Goal: Information Seeking & Learning: Learn about a topic

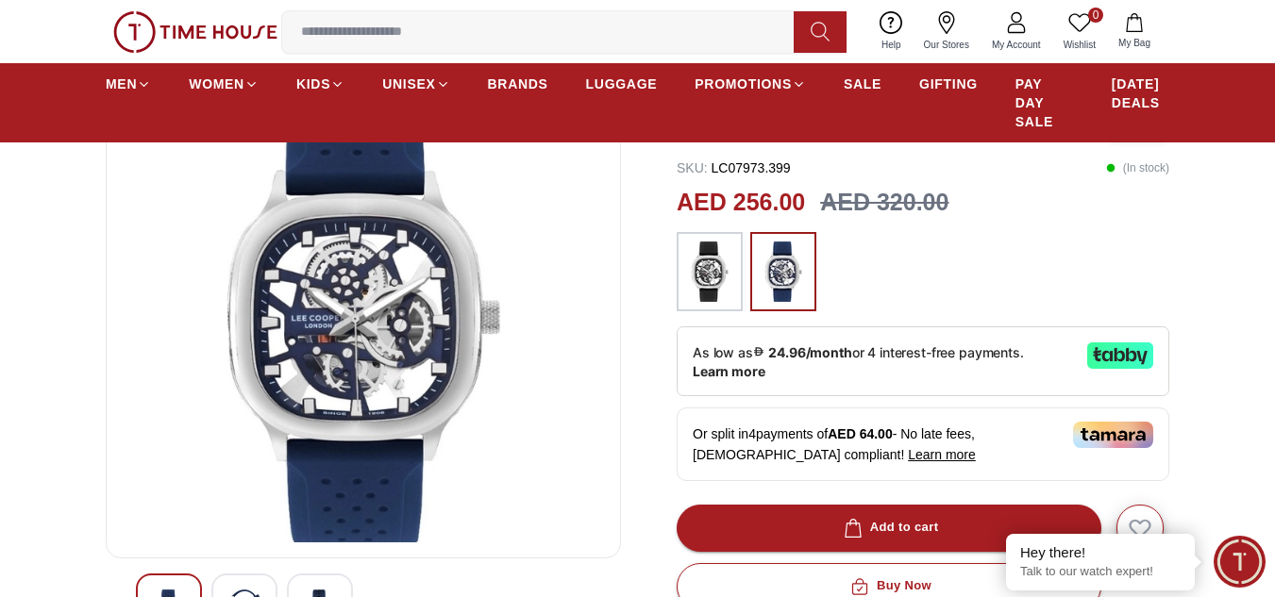
scroll to position [189, 0]
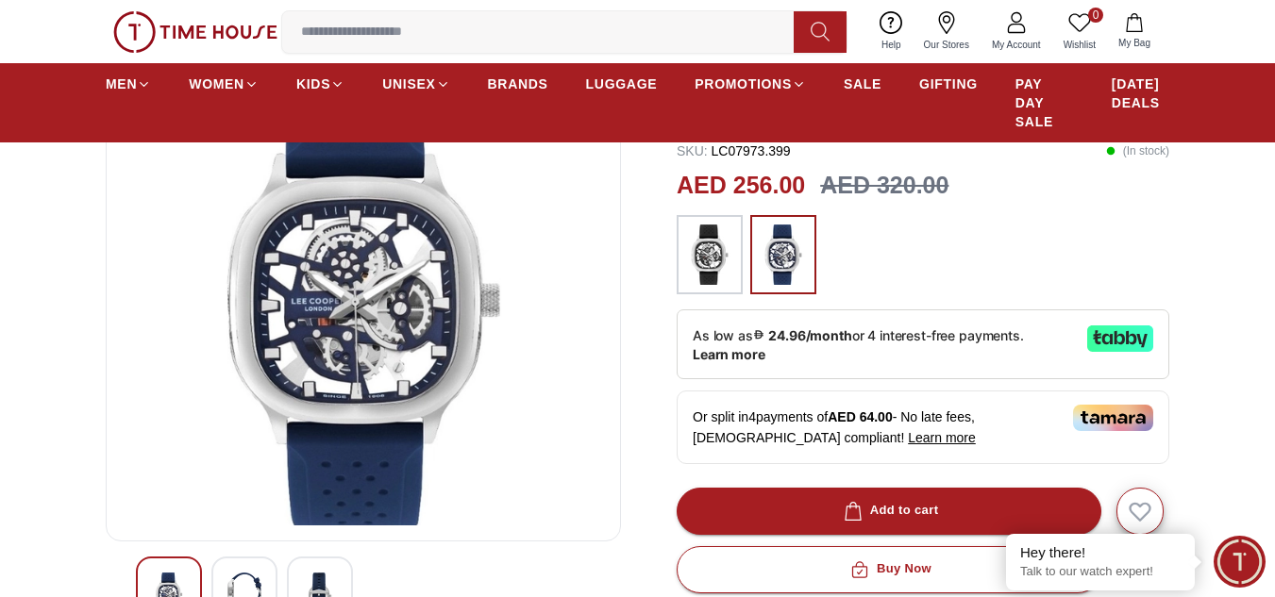
click at [713, 276] on img at bounding box center [709, 255] width 47 height 60
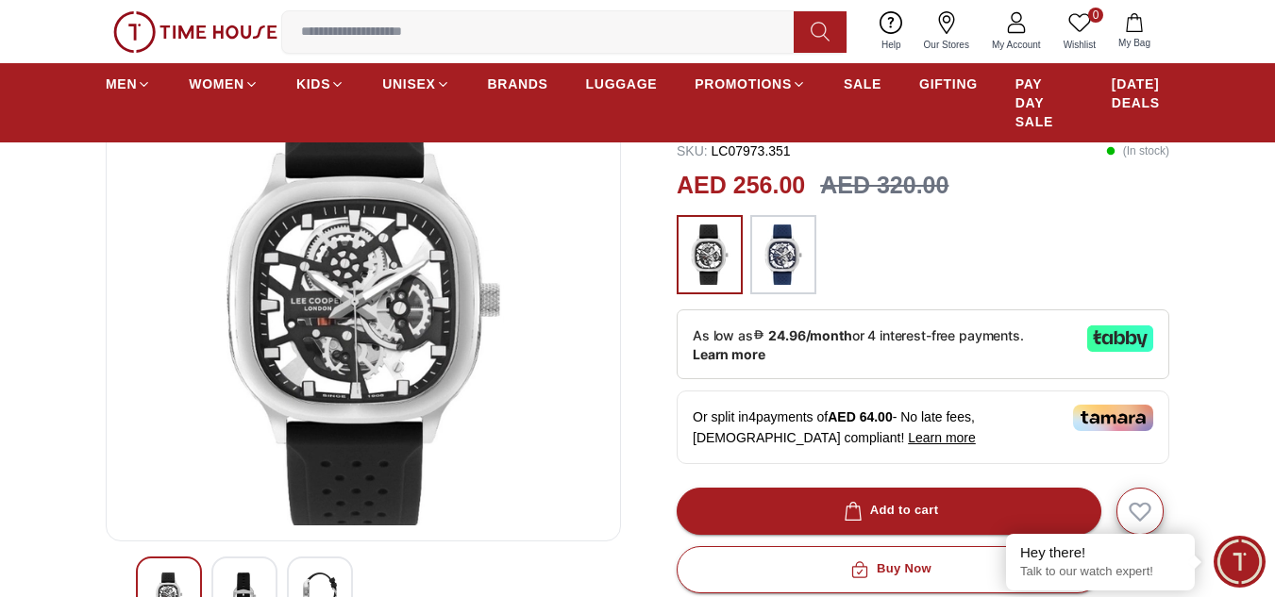
click at [805, 272] on img at bounding box center [783, 255] width 47 height 60
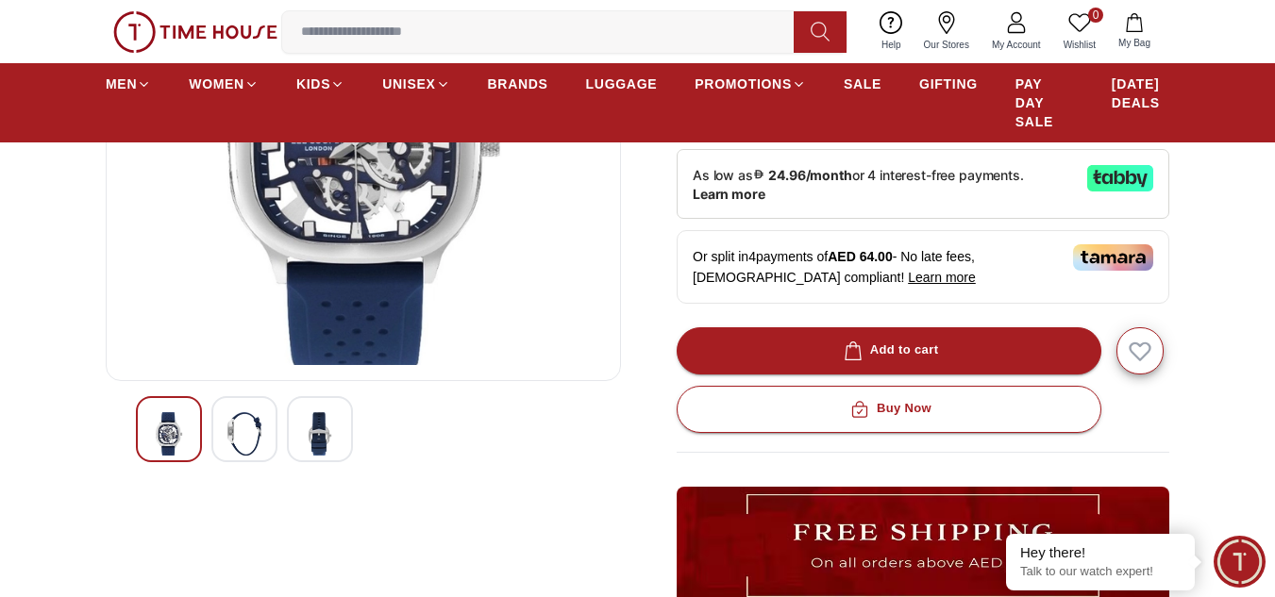
scroll to position [377, 0]
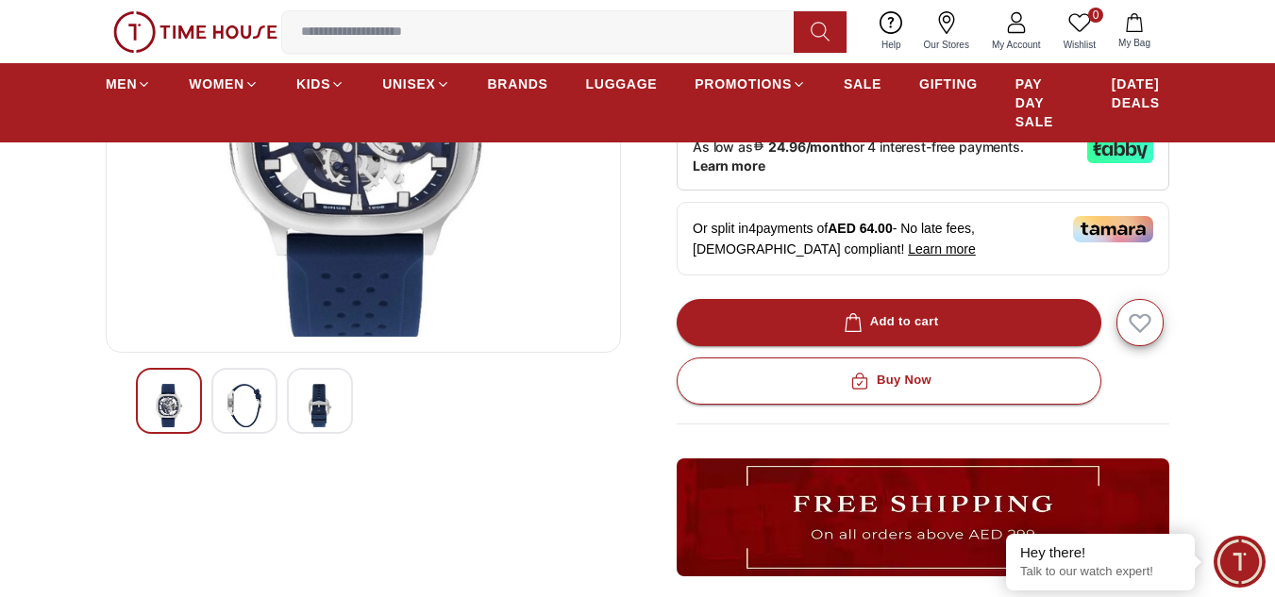
click at [225, 406] on div at bounding box center [244, 401] width 66 height 66
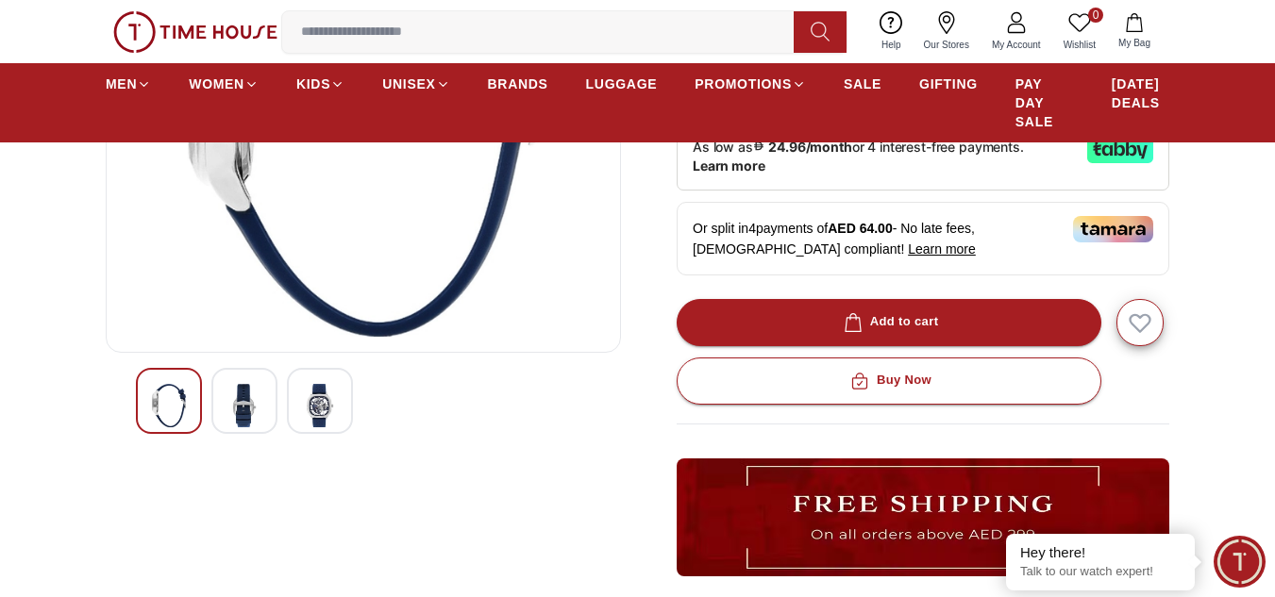
click at [313, 404] on img at bounding box center [320, 405] width 34 height 43
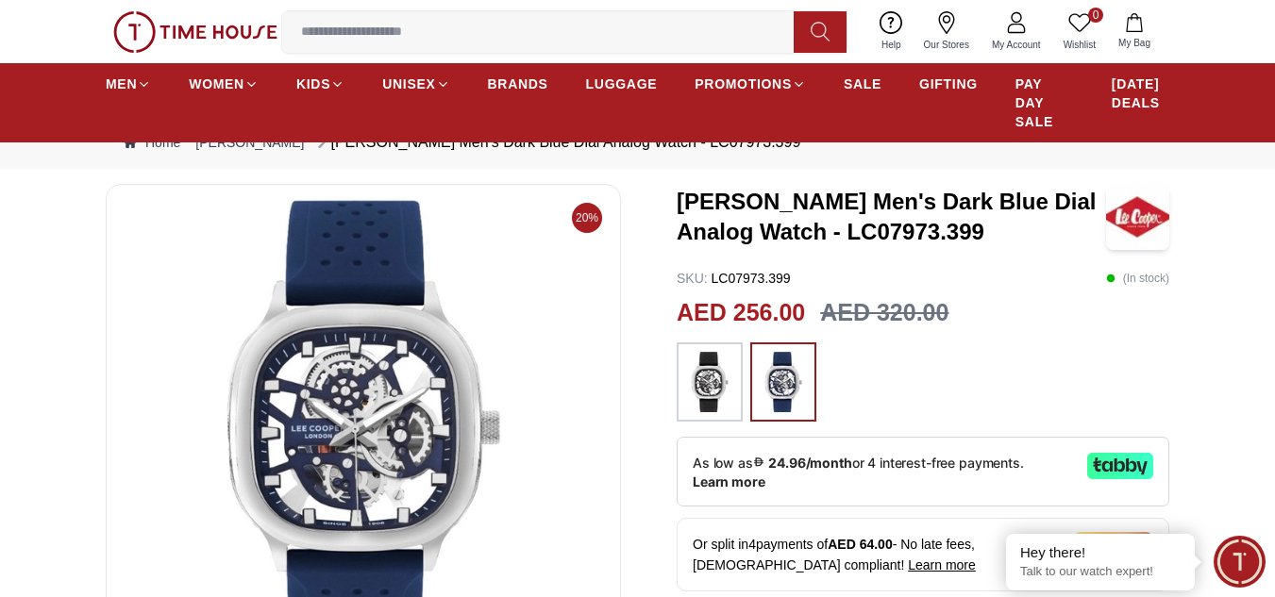
scroll to position [94, 0]
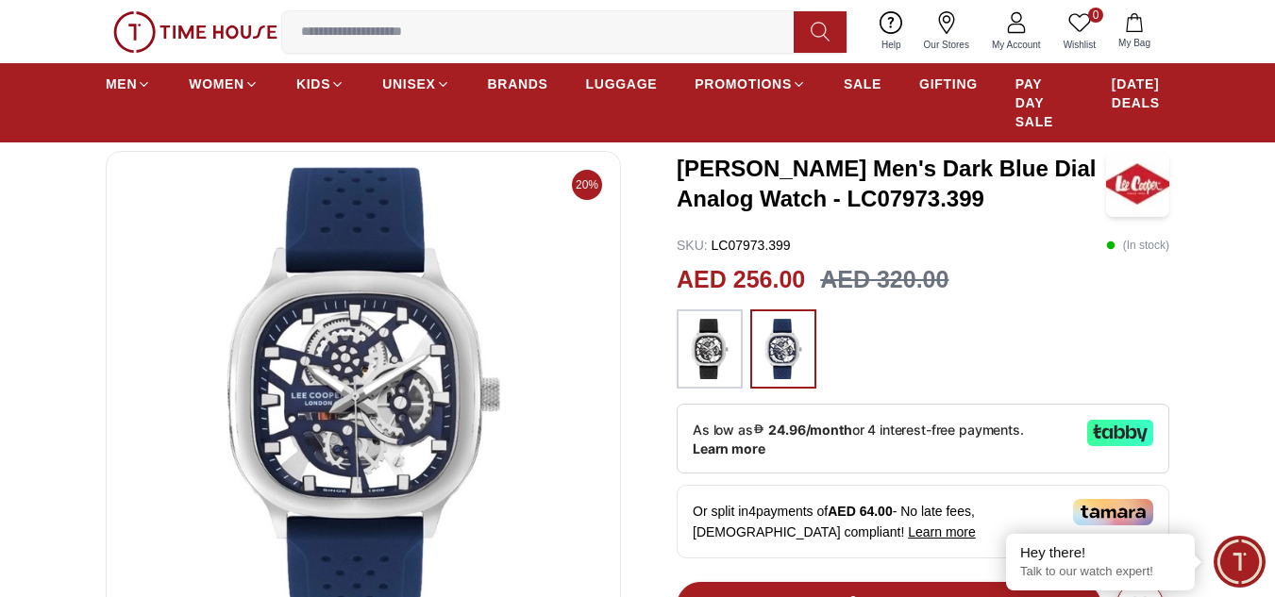
drag, startPoint x: 9, startPoint y: 153, endPoint x: 178, endPoint y: 259, distance: 199.7
click at [916, 429] on span "As low as 24.96/month or 4 interest-free payments." at bounding box center [858, 430] width 331 height 16
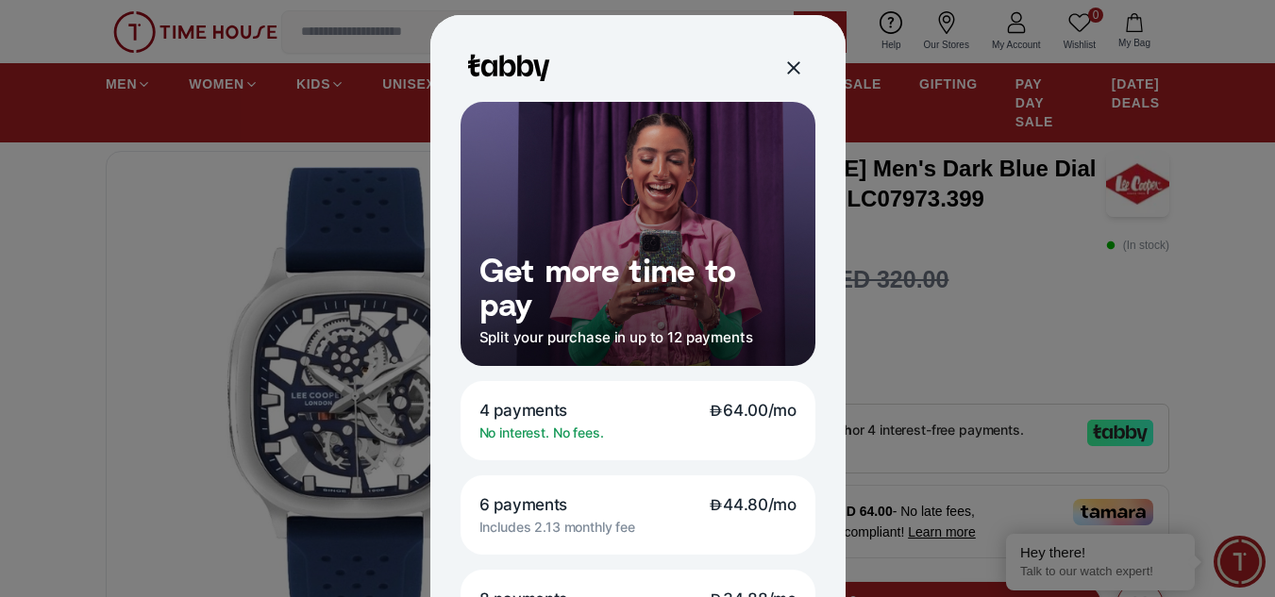
click at [660, 425] on div "No interest. No fees." at bounding box center [637, 433] width 317 height 17
click at [529, 432] on p "No interest. No fees." at bounding box center [541, 433] width 125 height 17
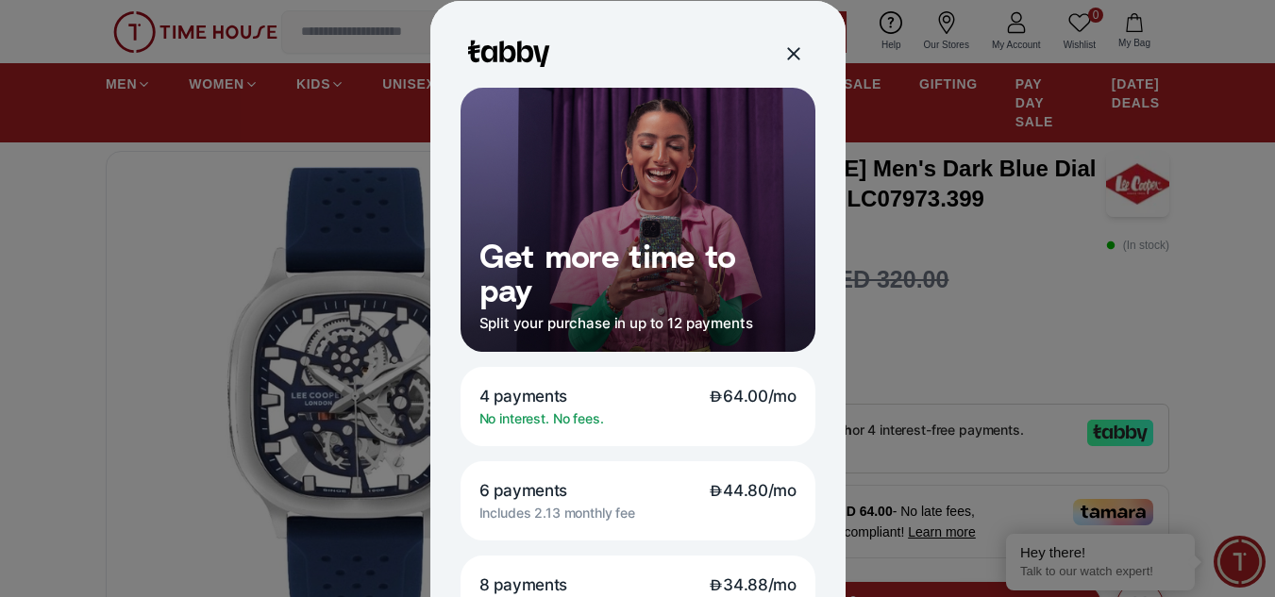
scroll to position [0, 0]
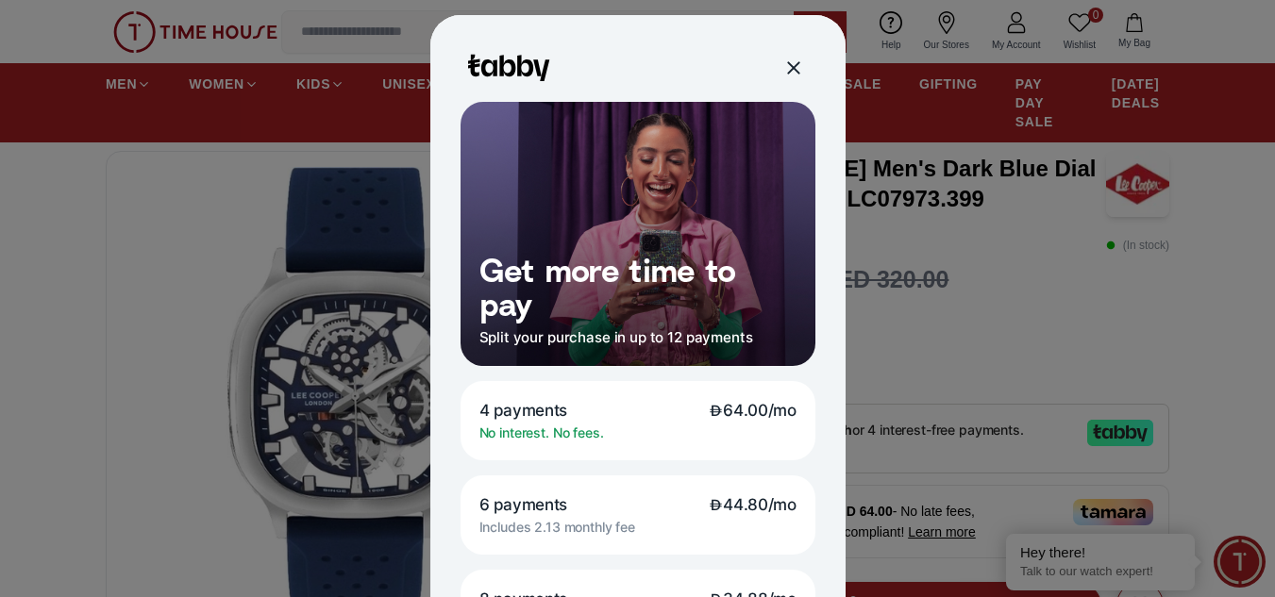
click at [1107, 323] on div at bounding box center [637, 298] width 1275 height 597
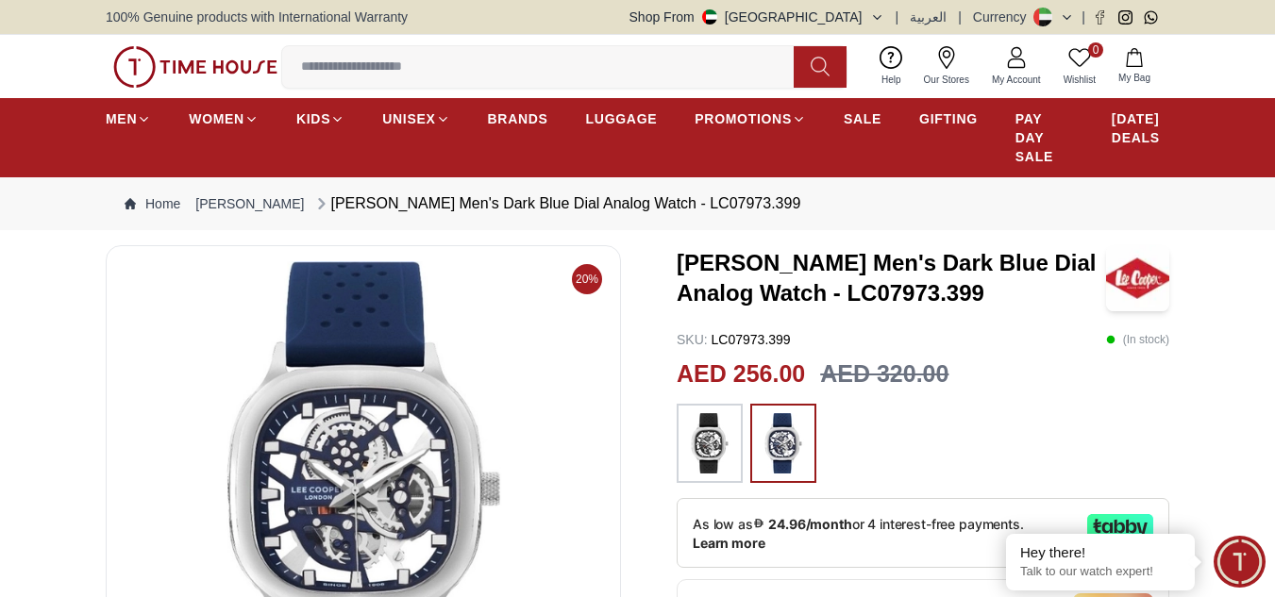
click at [372, 509] on img at bounding box center [363, 487] width 483 height 453
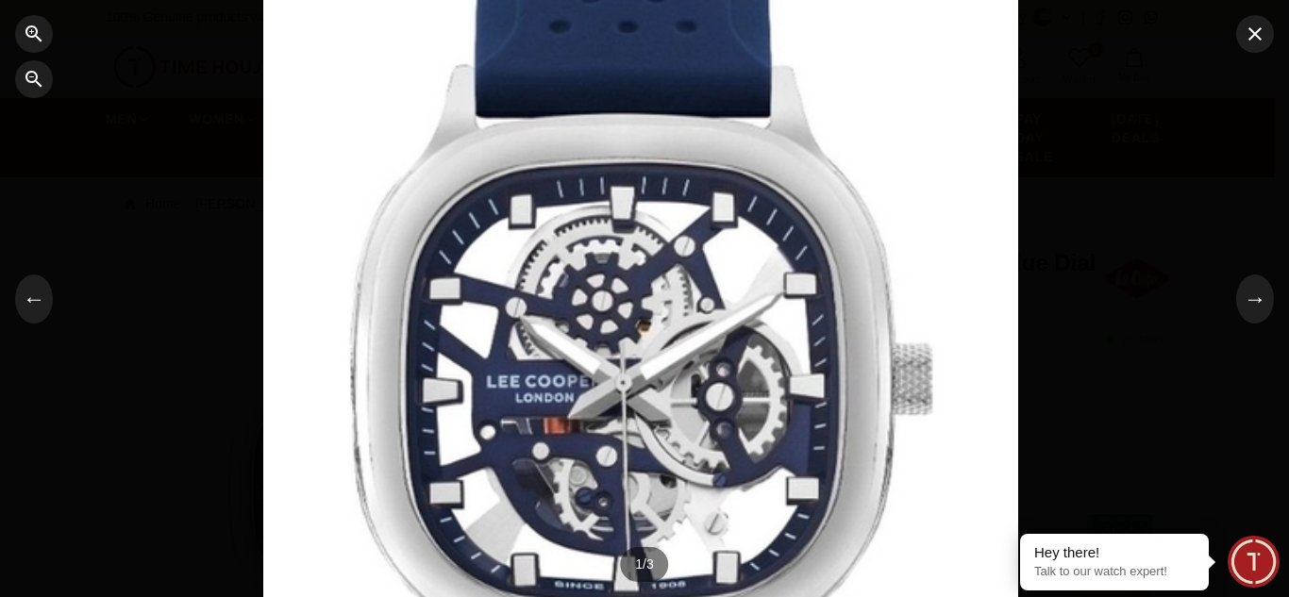
drag, startPoint x: 655, startPoint y: 536, endPoint x: 652, endPoint y: 392, distance: 144.4
click at [652, 392] on div at bounding box center [640, 160] width 755 height 538
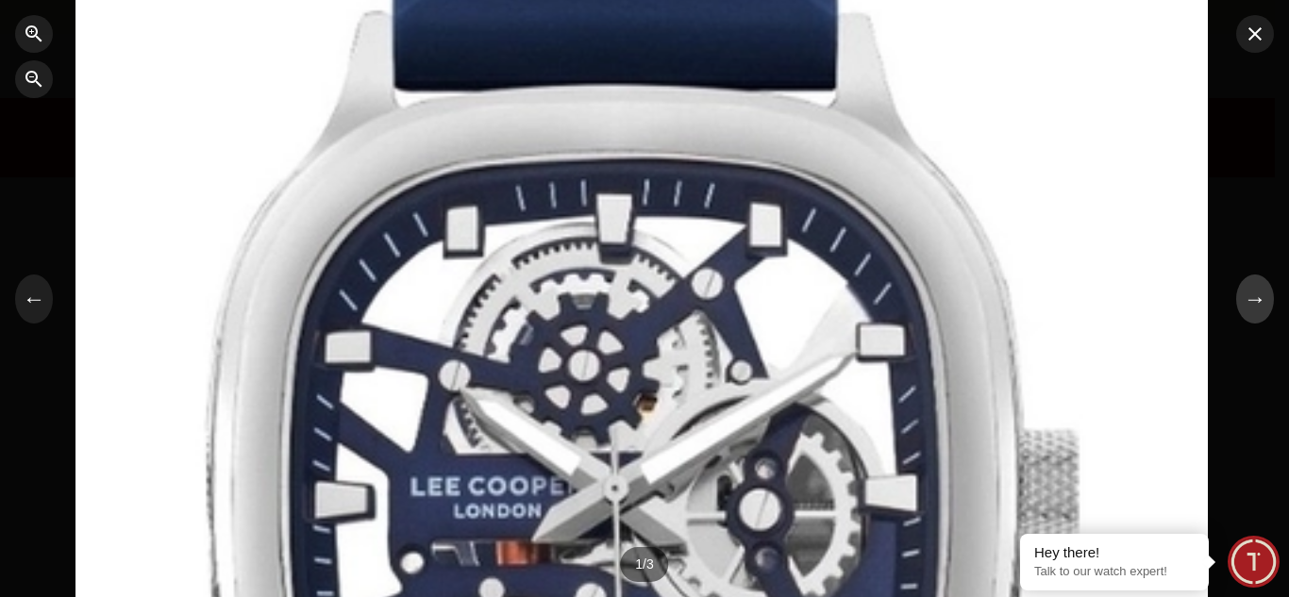
click at [1257, 322] on button "→" at bounding box center [1255, 299] width 38 height 49
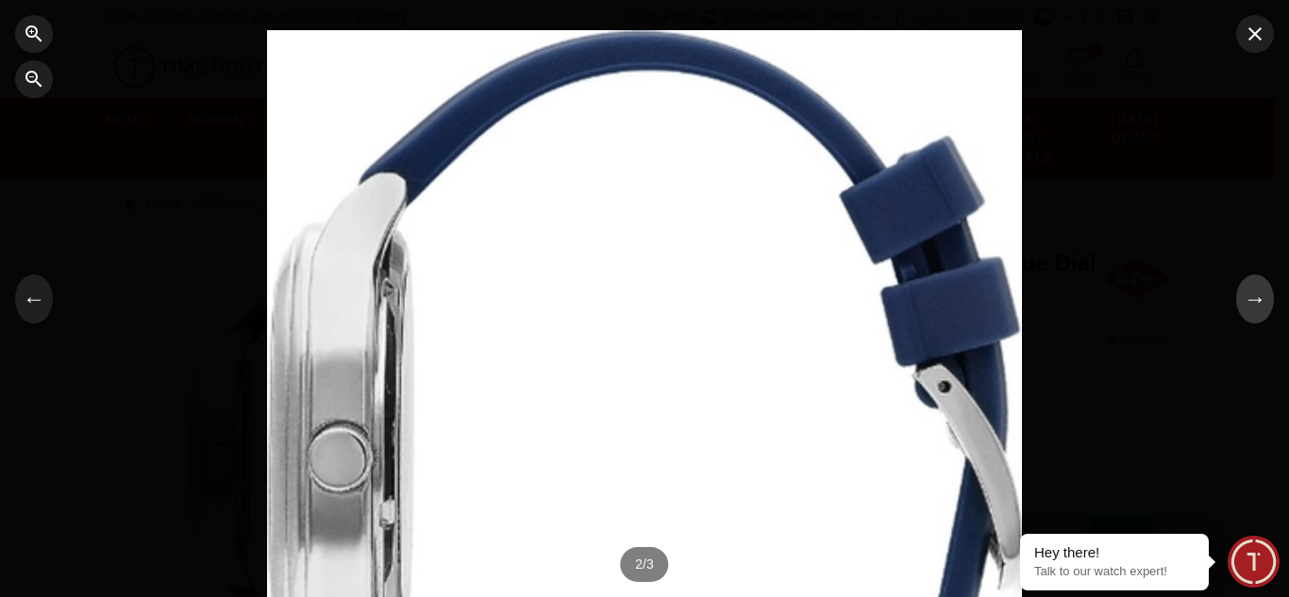
click at [1264, 312] on button "→" at bounding box center [1255, 299] width 38 height 49
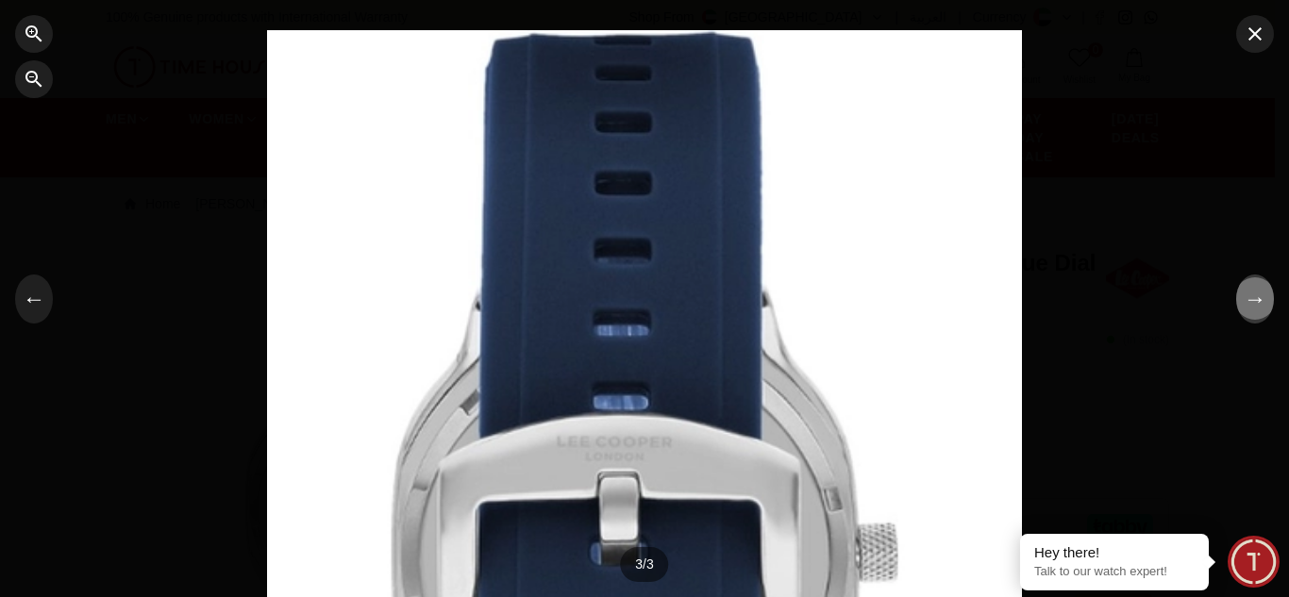
click at [1256, 313] on button "→" at bounding box center [1255, 299] width 38 height 49
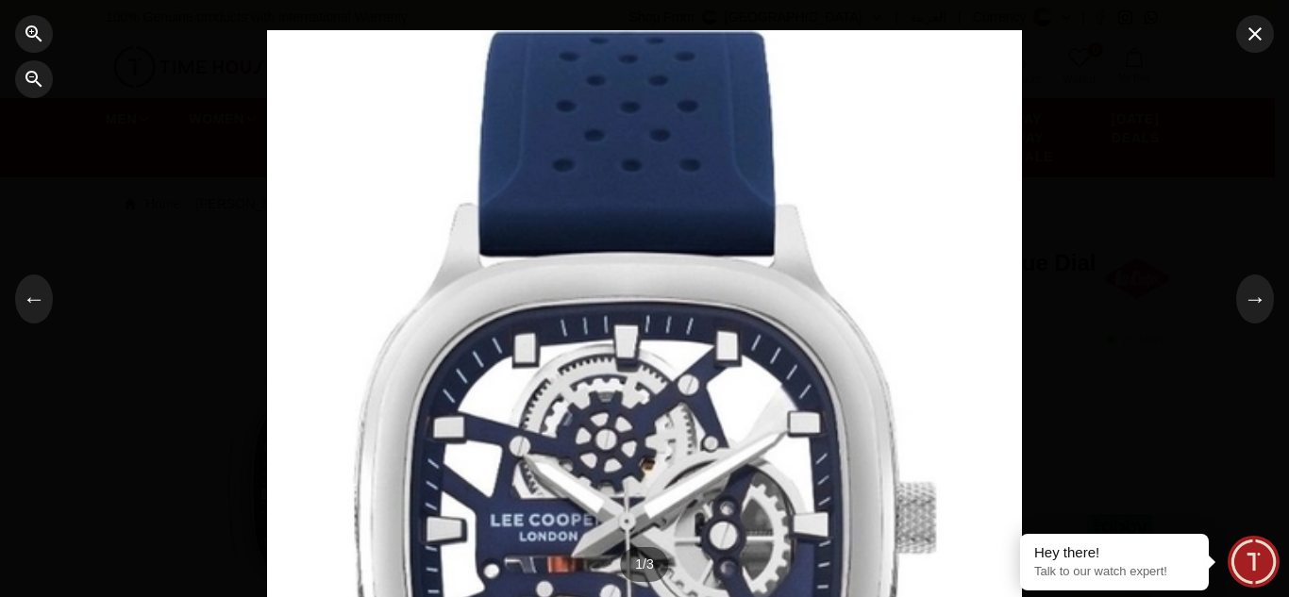
click at [111, 175] on div at bounding box center [644, 298] width 1289 height 597
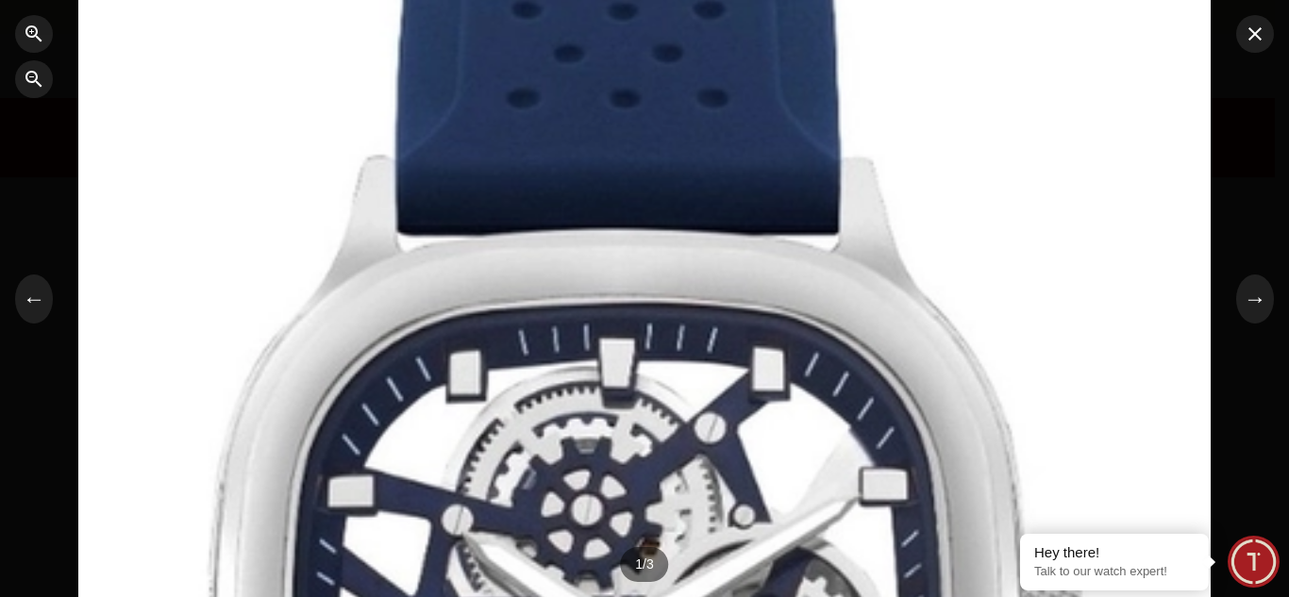
click at [35, 239] on div at bounding box center [644, 298] width 1289 height 597
click at [1253, 42] on icon "button" at bounding box center [1255, 34] width 23 height 23
